Goal: Task Accomplishment & Management: Manage account settings

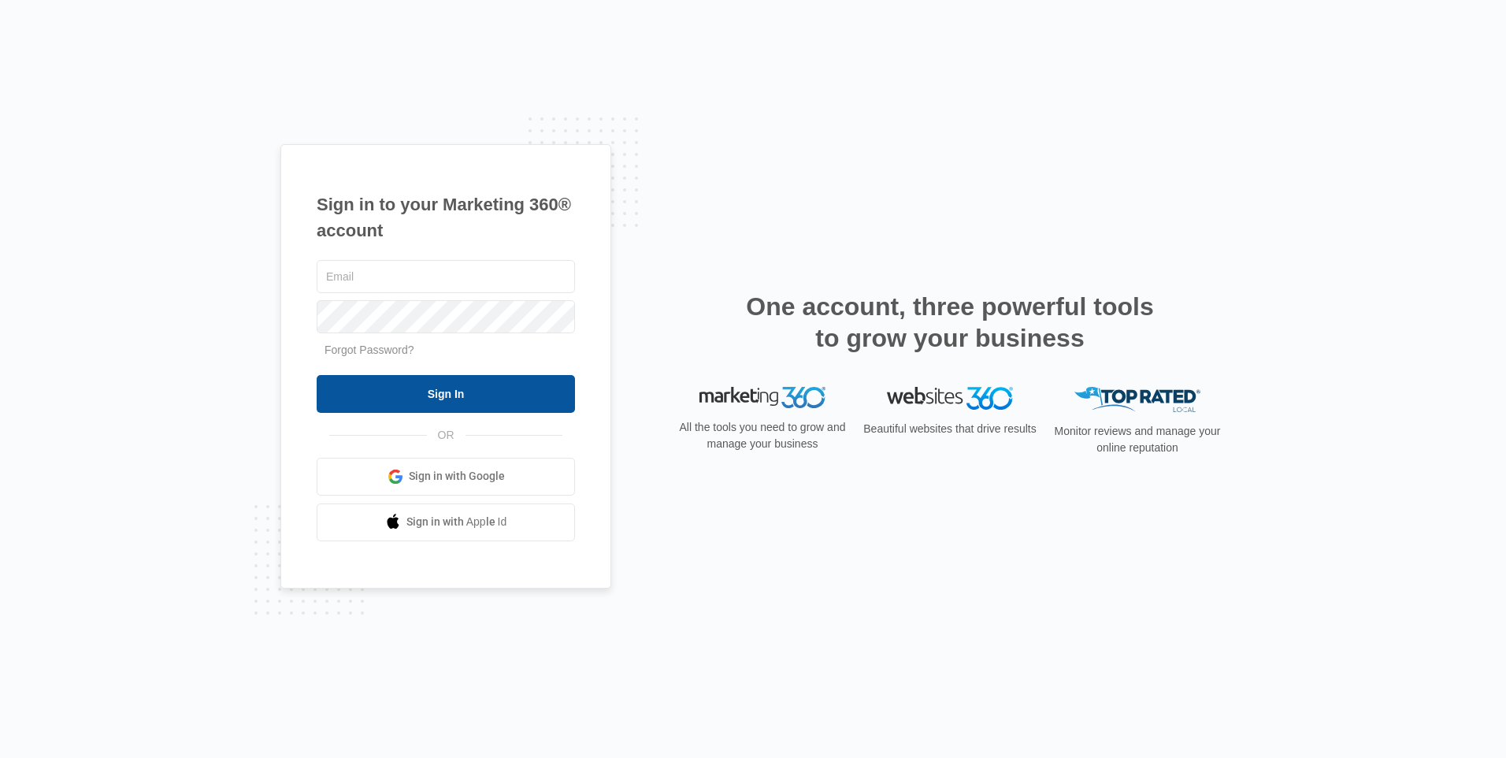
type input "[EMAIL_ADDRESS][DOMAIN_NAME]"
click at [517, 385] on input "Sign In" at bounding box center [446, 394] width 258 height 38
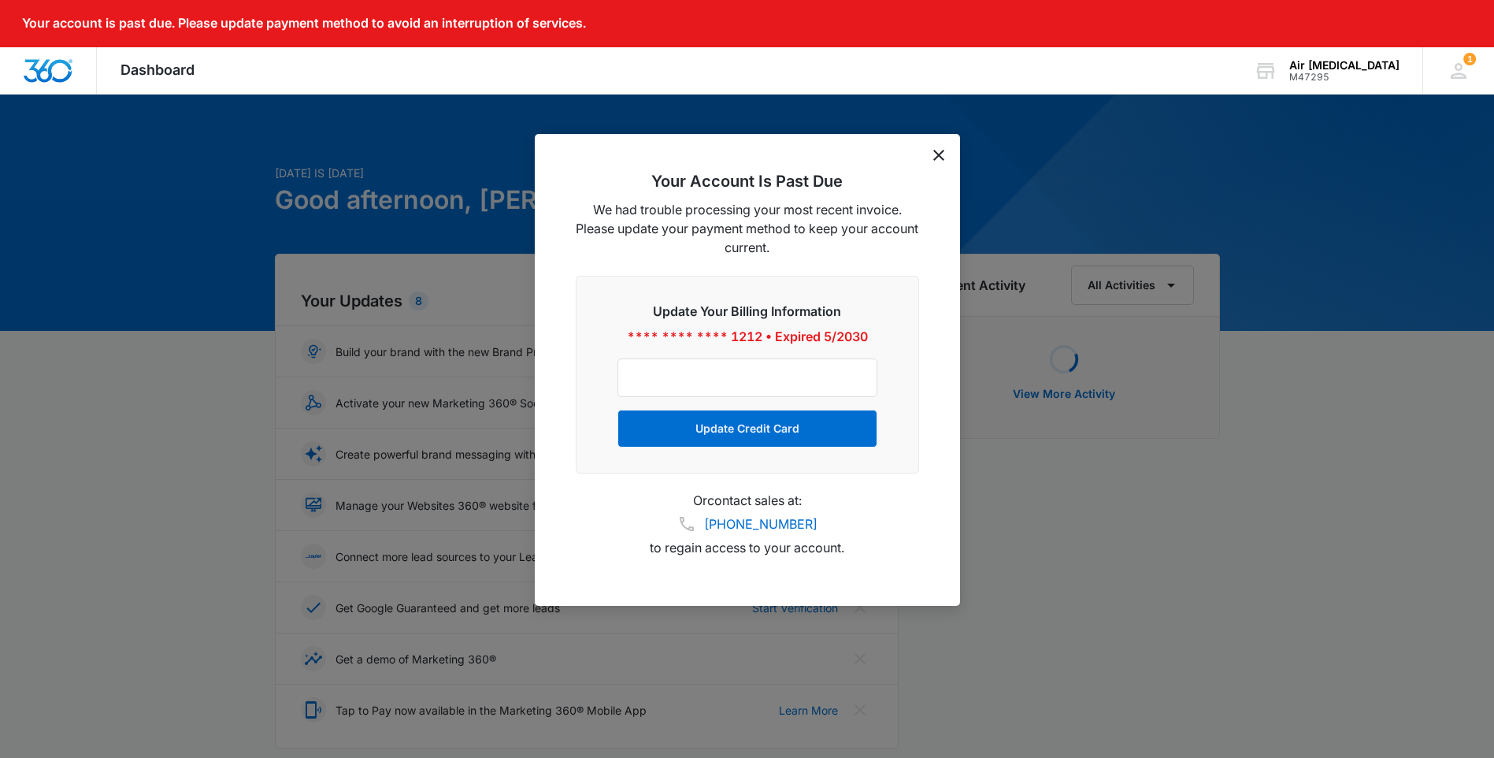
click at [937, 160] on icon "dismiss this dialog" at bounding box center [938, 155] width 11 height 11
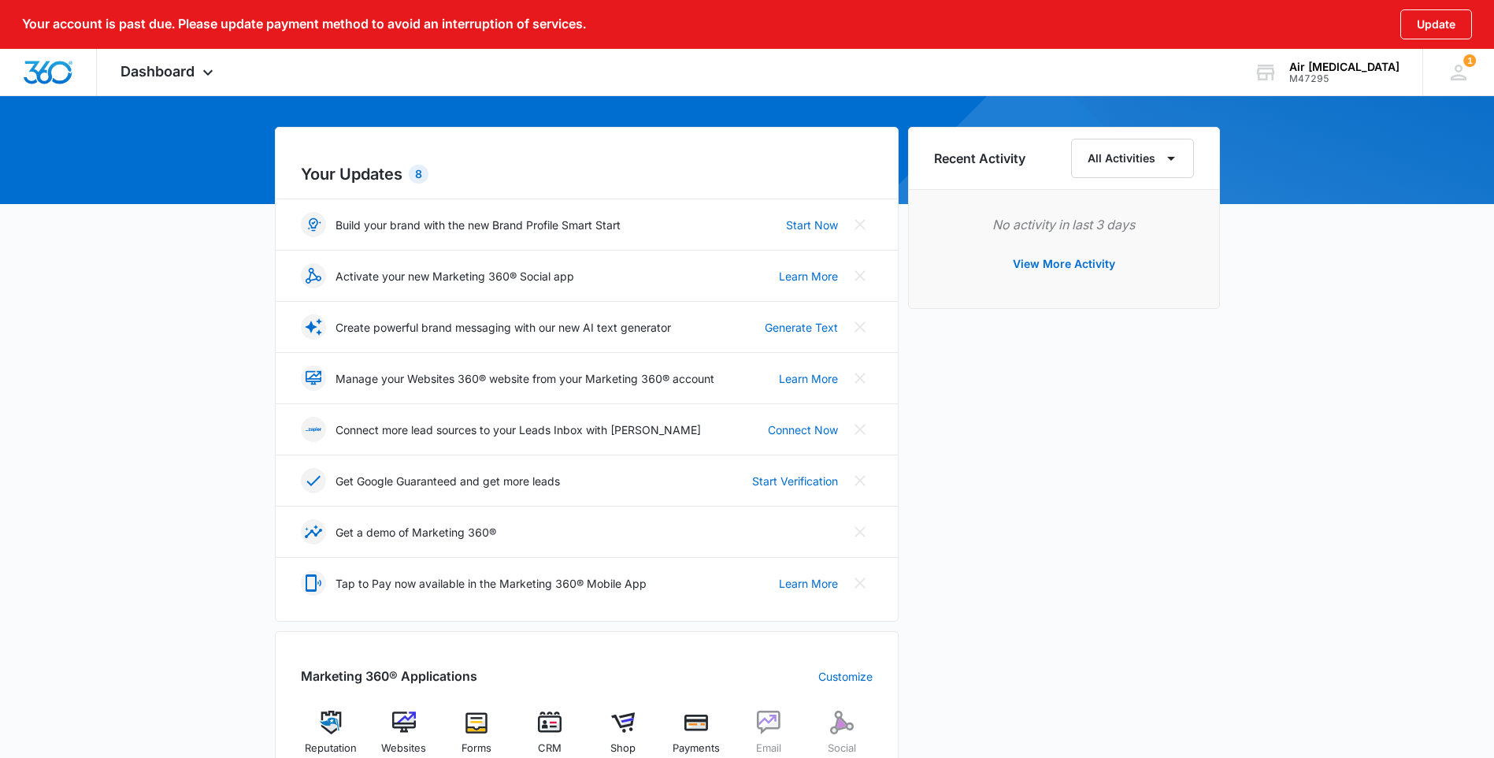
scroll to position [236, 0]
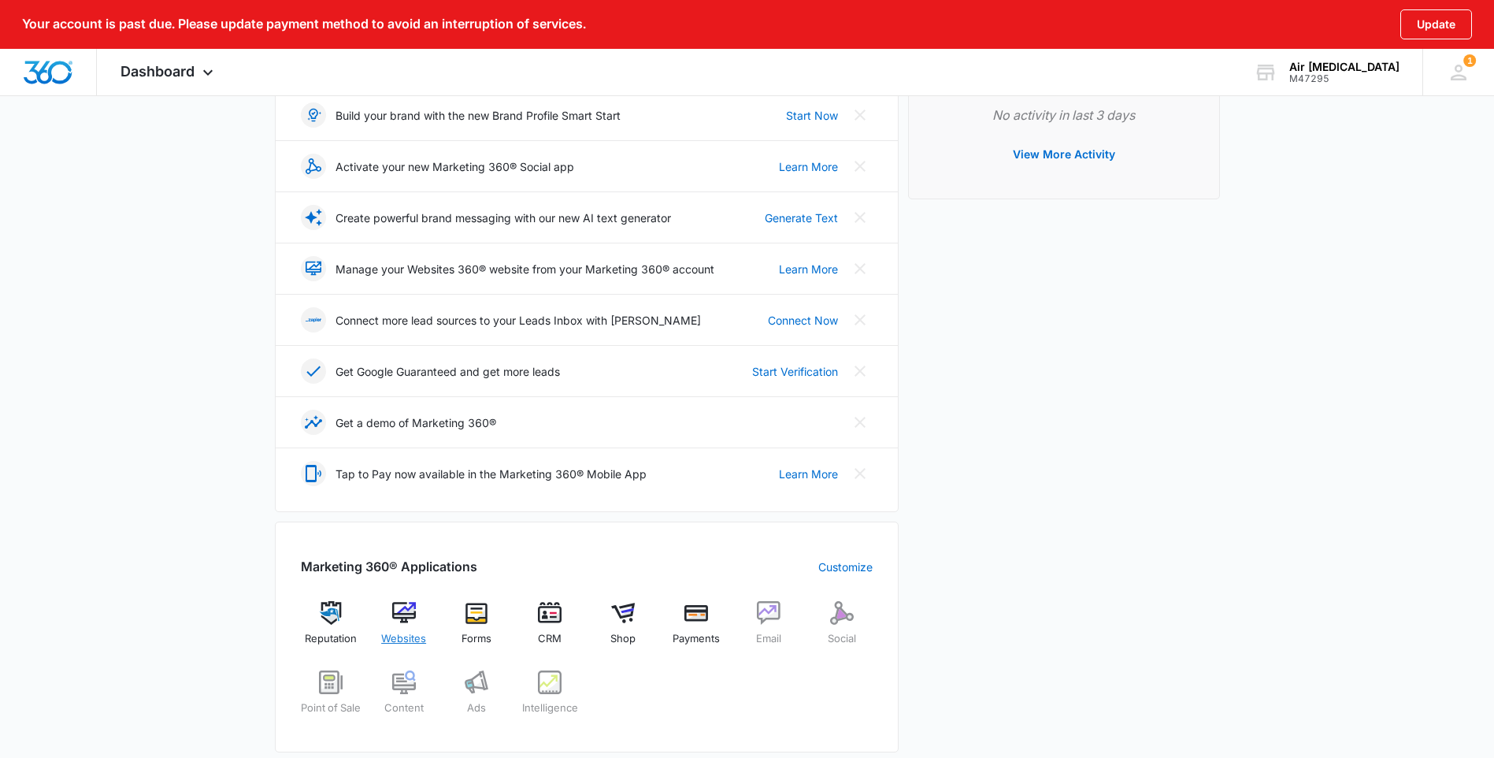
click at [399, 615] on img at bounding box center [404, 613] width 24 height 24
